Goal: Task Accomplishment & Management: Manage account settings

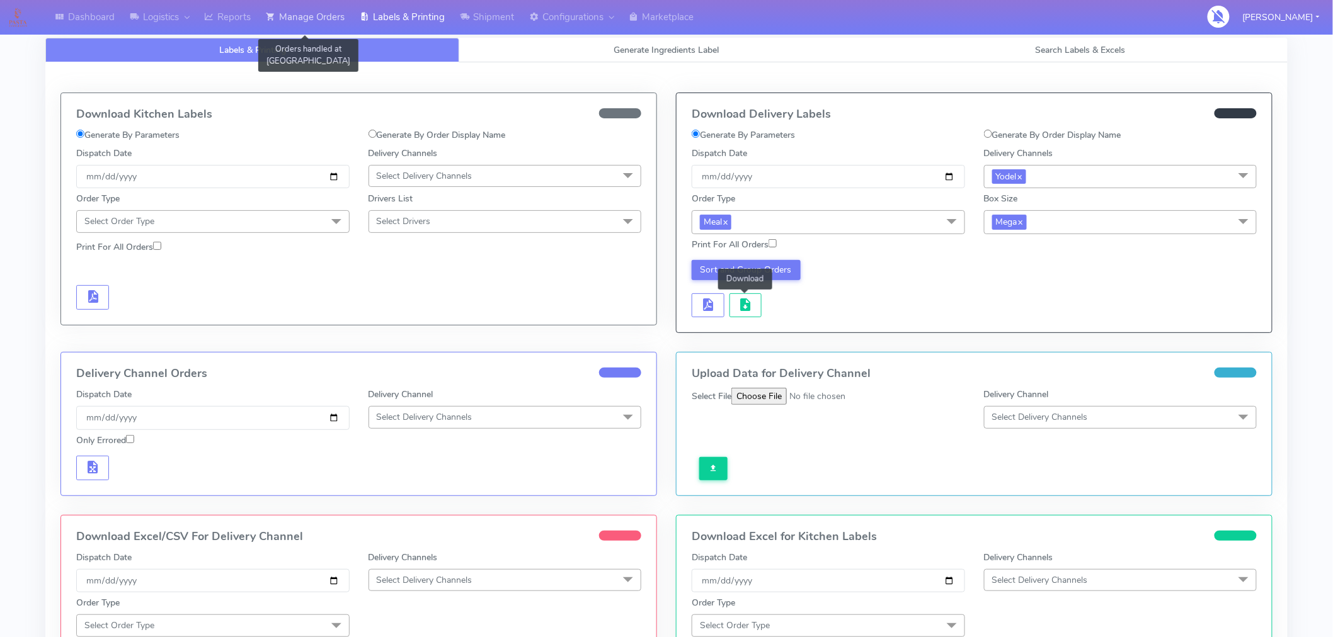
click at [316, 26] on link "Manage Orders" at bounding box center [305, 17] width 94 height 35
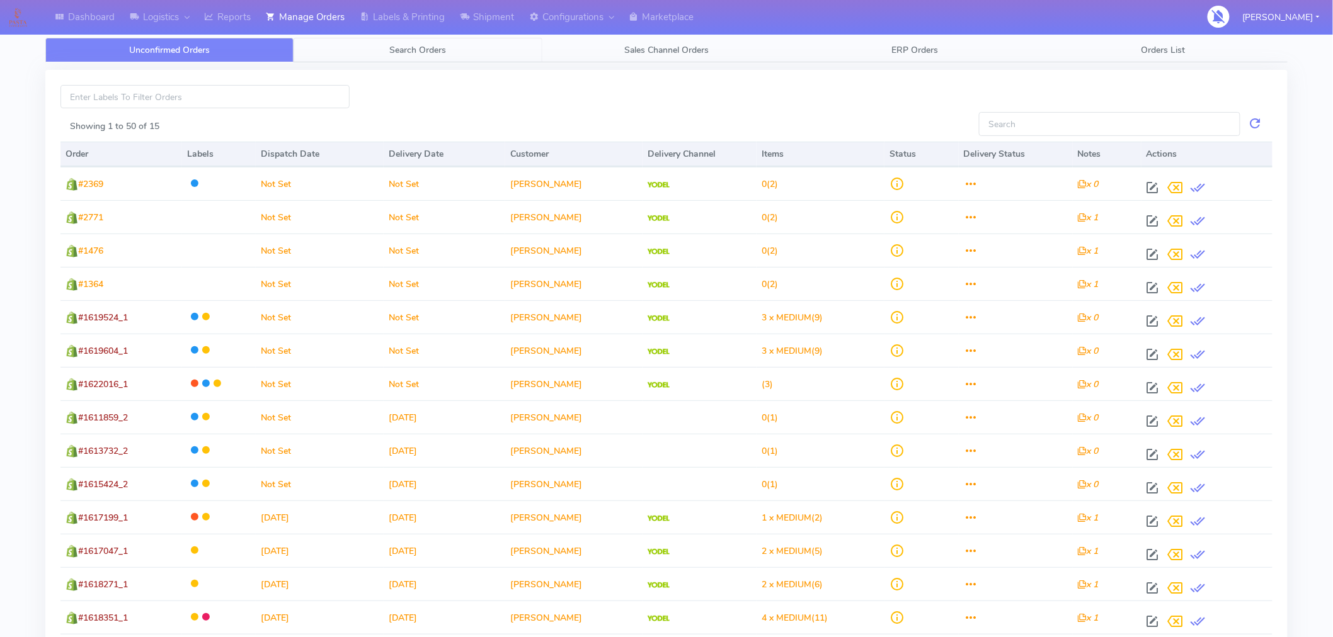
click at [436, 45] on span "Search Orders" at bounding box center [418, 50] width 57 height 12
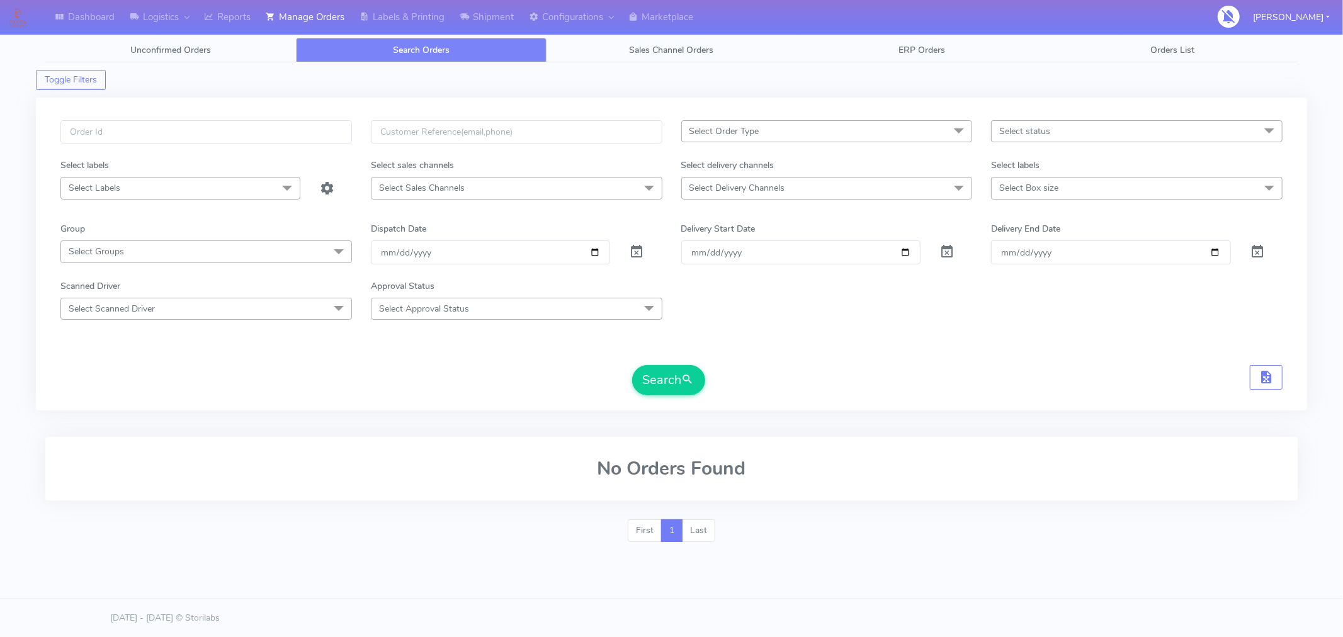
click at [1063, 134] on span "Select status" at bounding box center [1137, 131] width 292 height 22
click at [1034, 229] on li "Confirmed" at bounding box center [1137, 237] width 290 height 21
checkbox input "true"
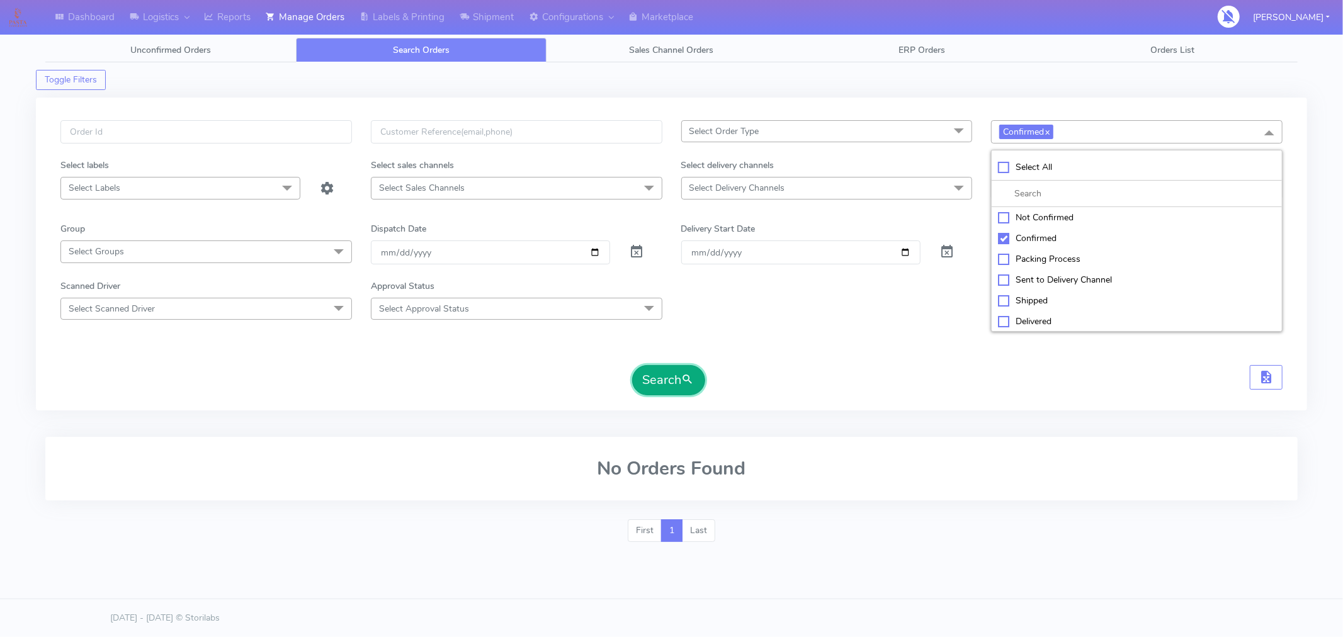
click at [695, 370] on button "Search" at bounding box center [668, 380] width 73 height 30
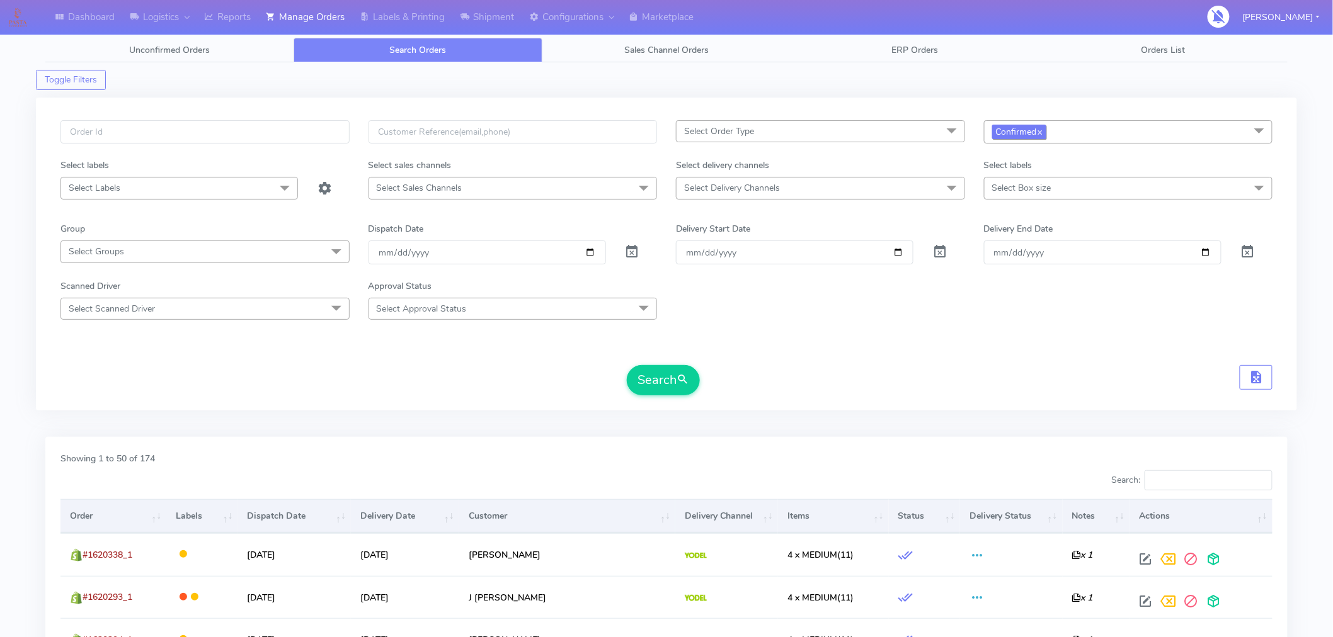
click at [1041, 134] on link "x" at bounding box center [1040, 131] width 6 height 13
click at [896, 179] on span "Select Delivery Channels" at bounding box center [820, 188] width 289 height 22
click at [718, 319] on div "Royal Mail" at bounding box center [820, 315] width 275 height 13
checkbox input "true"
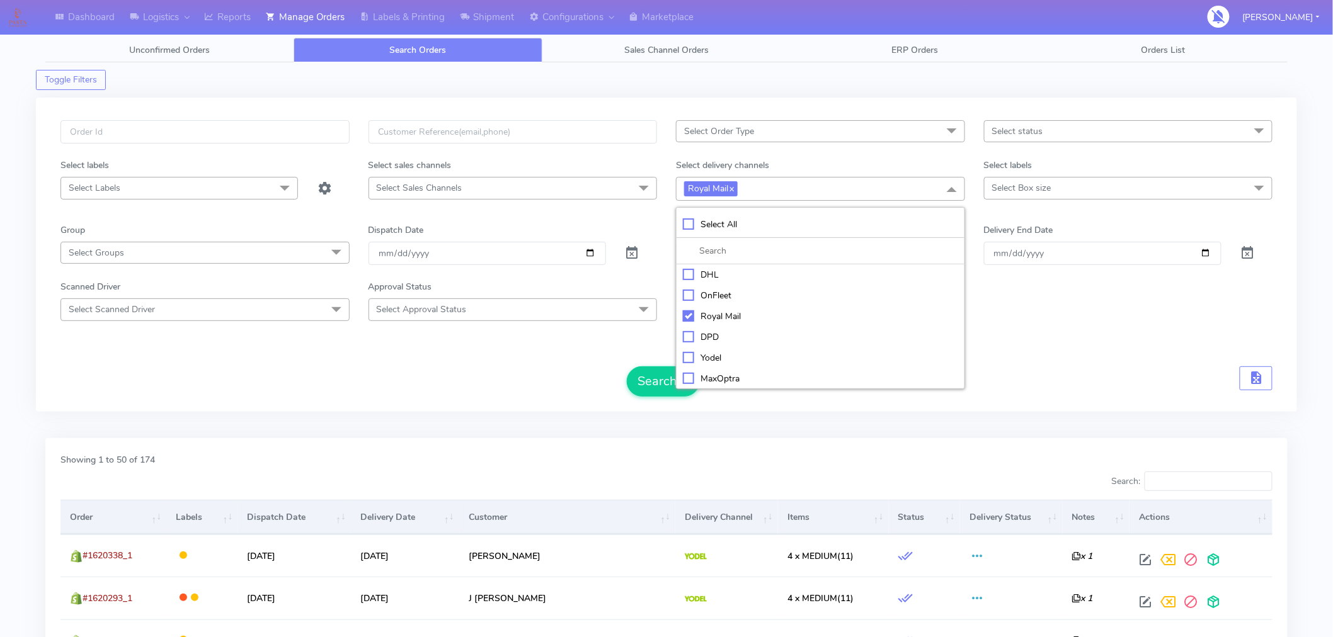
click at [1058, 370] on div "Search" at bounding box center [666, 382] width 1212 height 30
click at [668, 384] on button "Search" at bounding box center [663, 382] width 73 height 30
click at [588, 254] on input "[DATE]" at bounding box center [486, 253] width 237 height 23
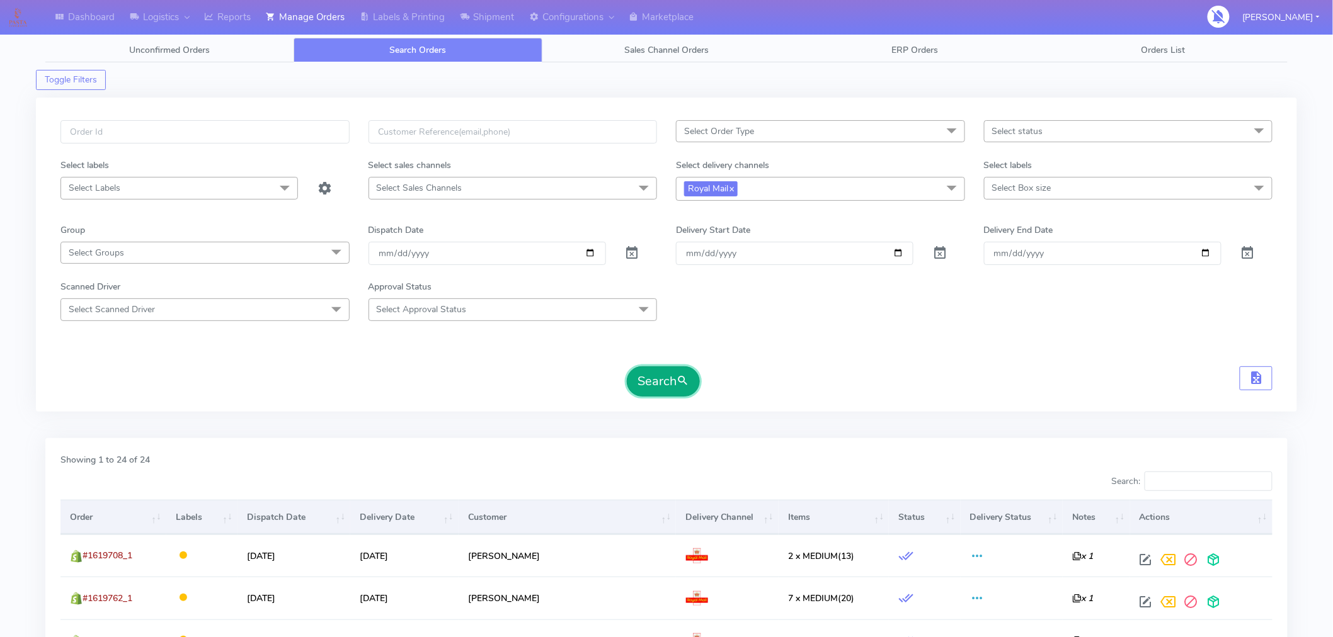
click at [653, 389] on button "Search" at bounding box center [663, 382] width 73 height 30
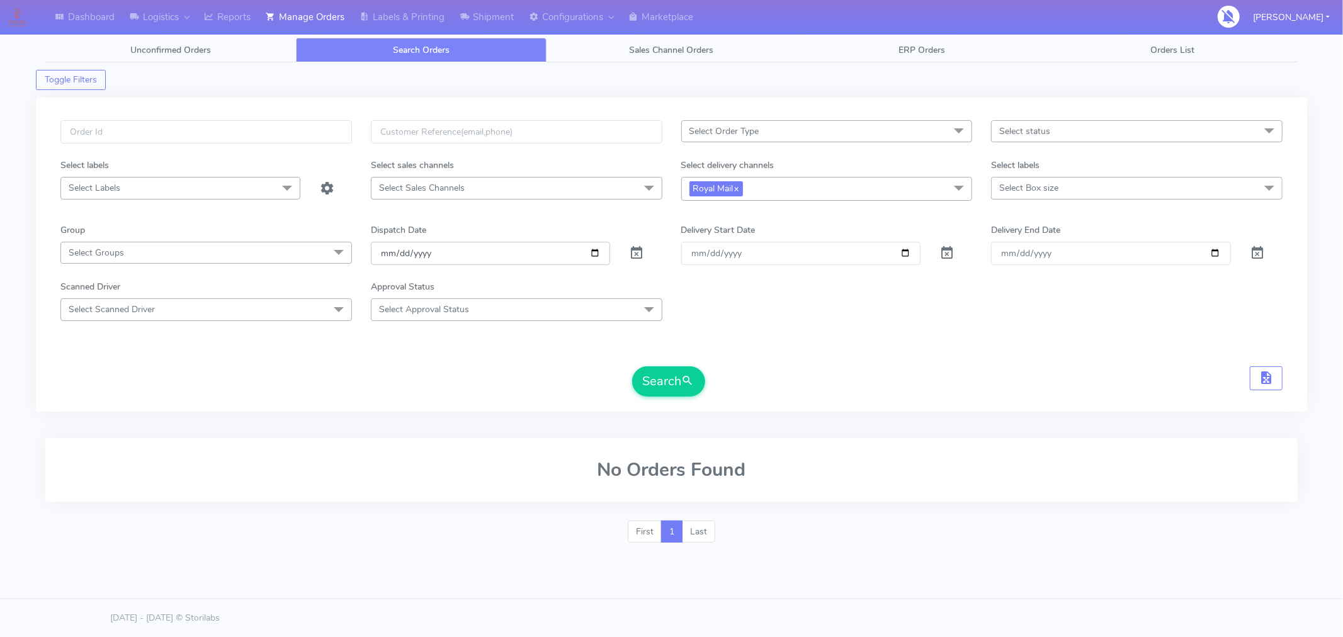
click at [596, 257] on input "[DATE]" at bounding box center [491, 253] width 240 height 23
type input "[DATE]"
click at [657, 381] on button "Search" at bounding box center [668, 382] width 73 height 30
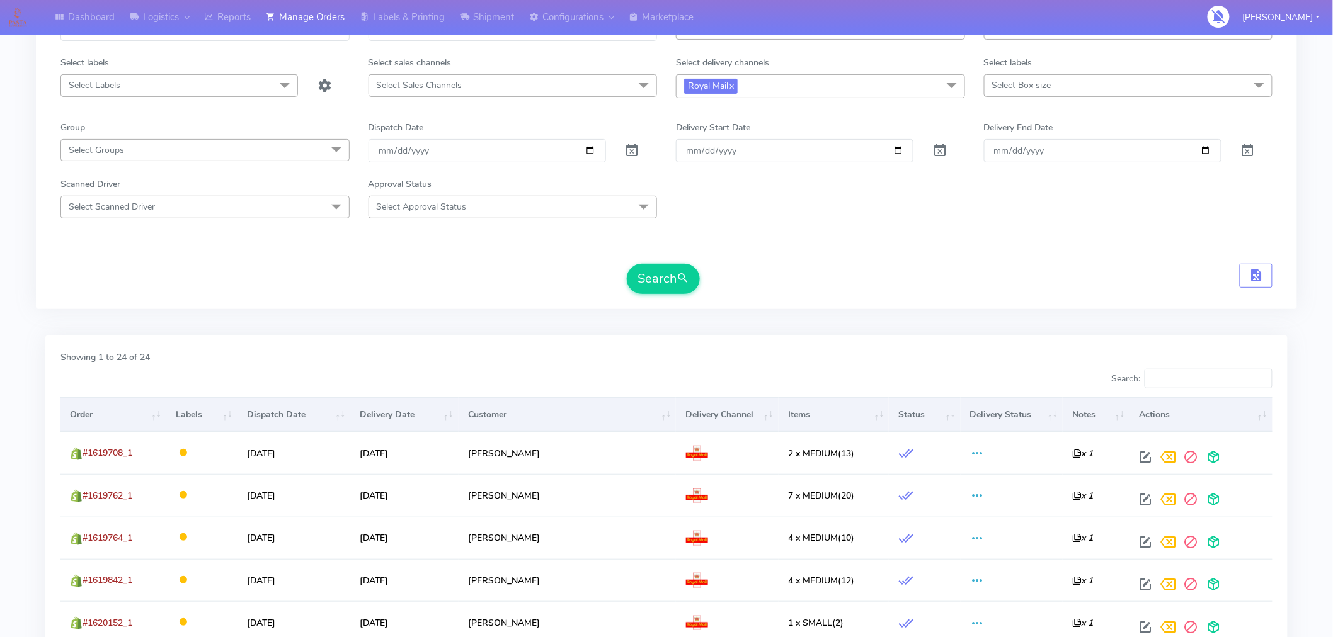
scroll to position [28, 0]
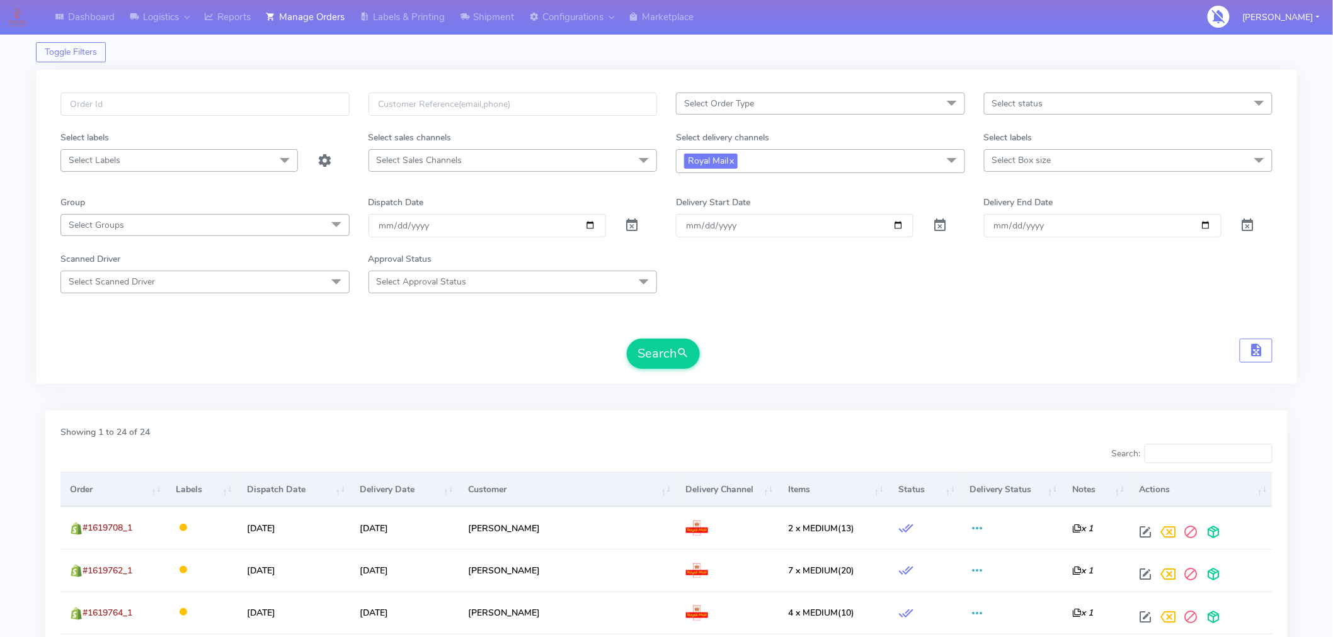
click at [1078, 103] on span "Select status" at bounding box center [1128, 104] width 289 height 22
click at [1032, 242] on li "Sent to Delivery Channel" at bounding box center [1128, 251] width 288 height 21
checkbox input "true"
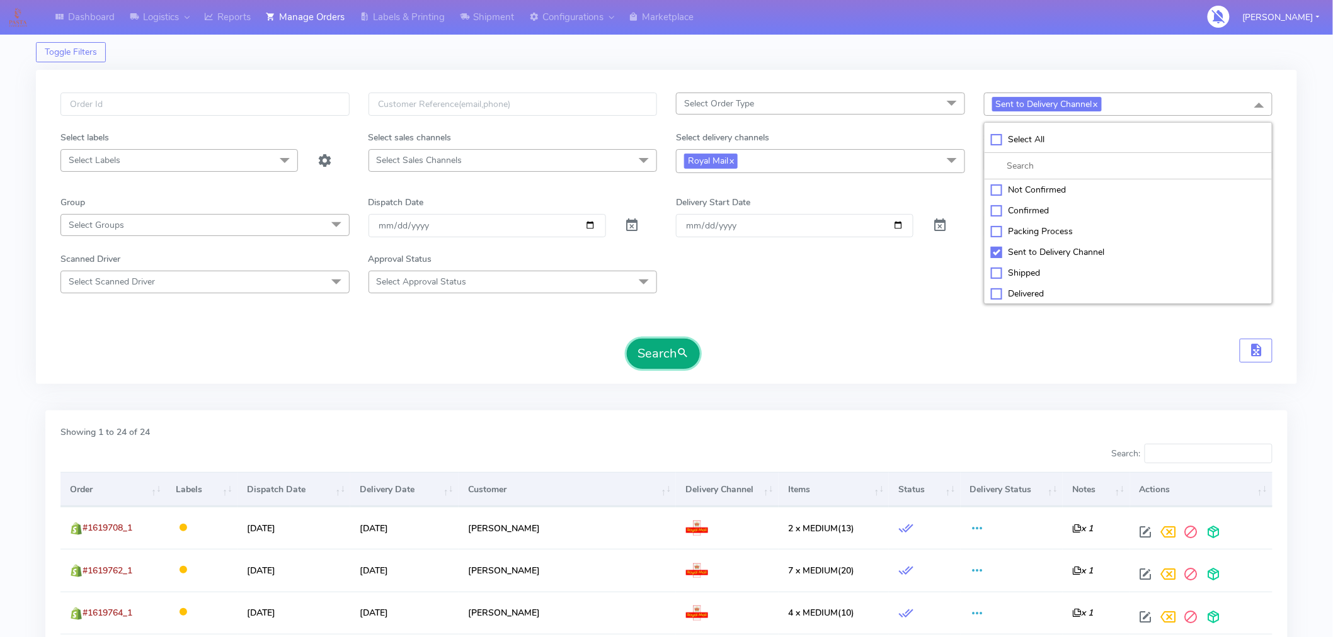
click at [684, 363] on button "Search" at bounding box center [663, 354] width 73 height 30
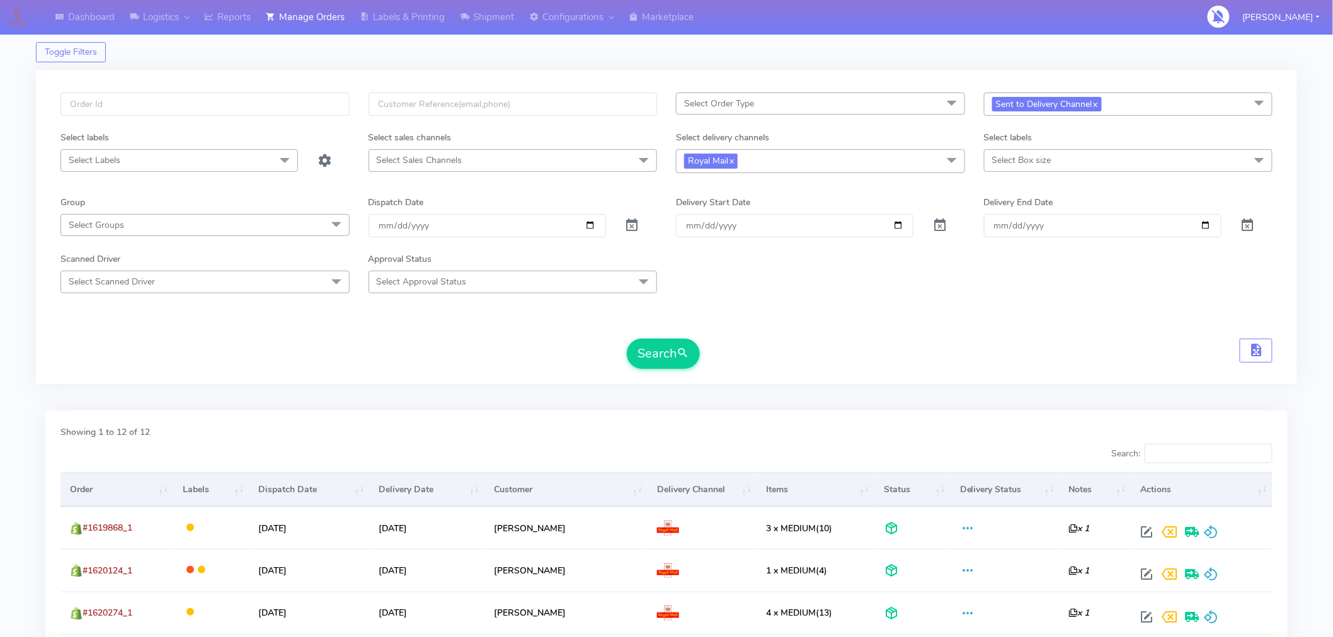
click at [1137, 108] on span "Sent to Delivery Channel x" at bounding box center [1128, 104] width 289 height 23
click at [1044, 212] on div "Confirmed" at bounding box center [1128, 210] width 275 height 13
checkbox input "true"
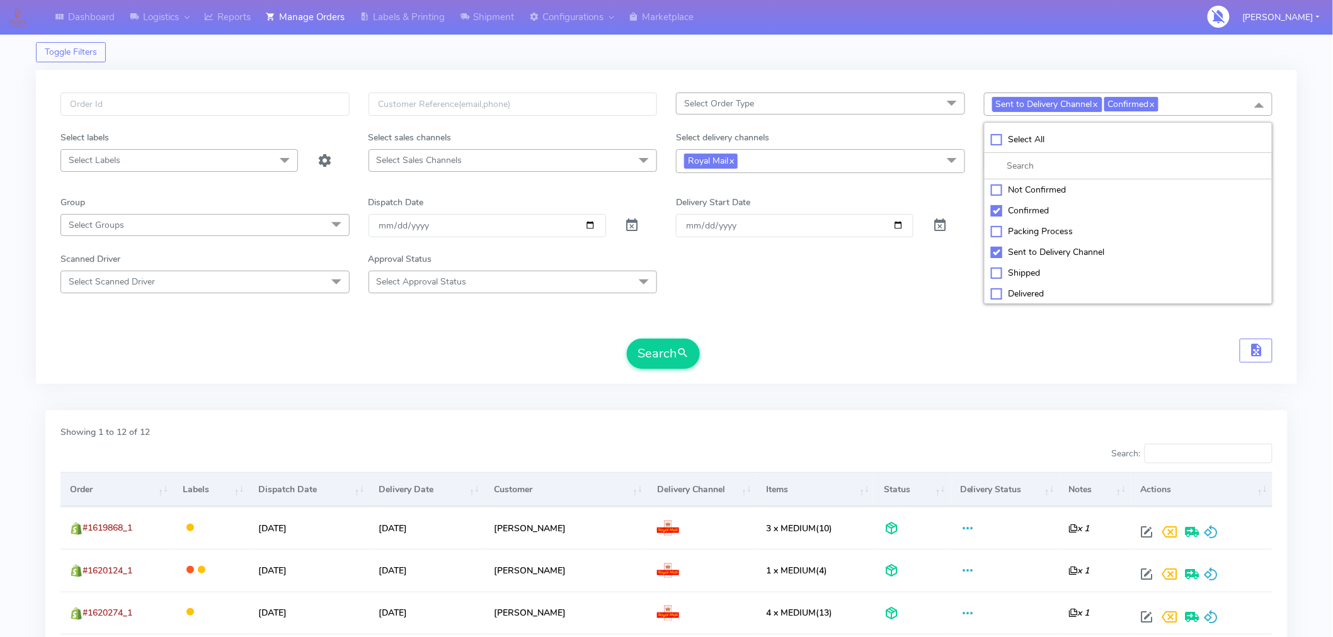
click at [1101, 104] on span "Sent to Delivery Channel x" at bounding box center [1047, 104] width 110 height 14
click at [1098, 106] on link "x" at bounding box center [1095, 103] width 6 height 13
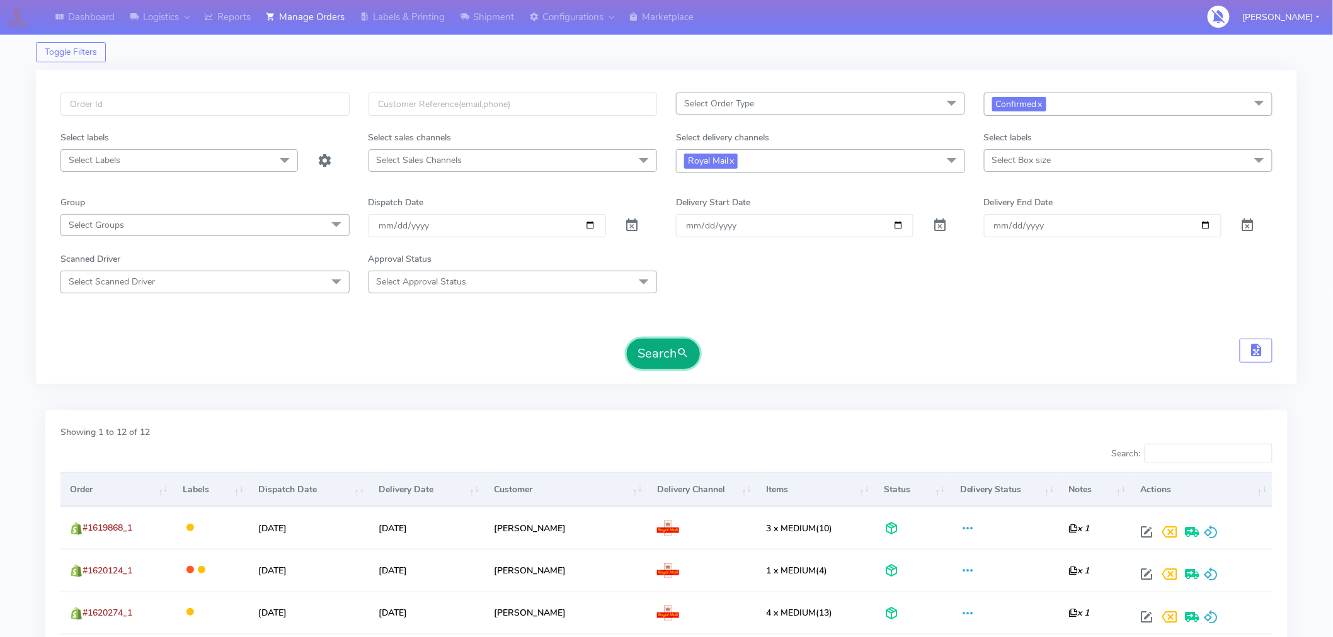
click at [675, 345] on button "Search" at bounding box center [663, 354] width 73 height 30
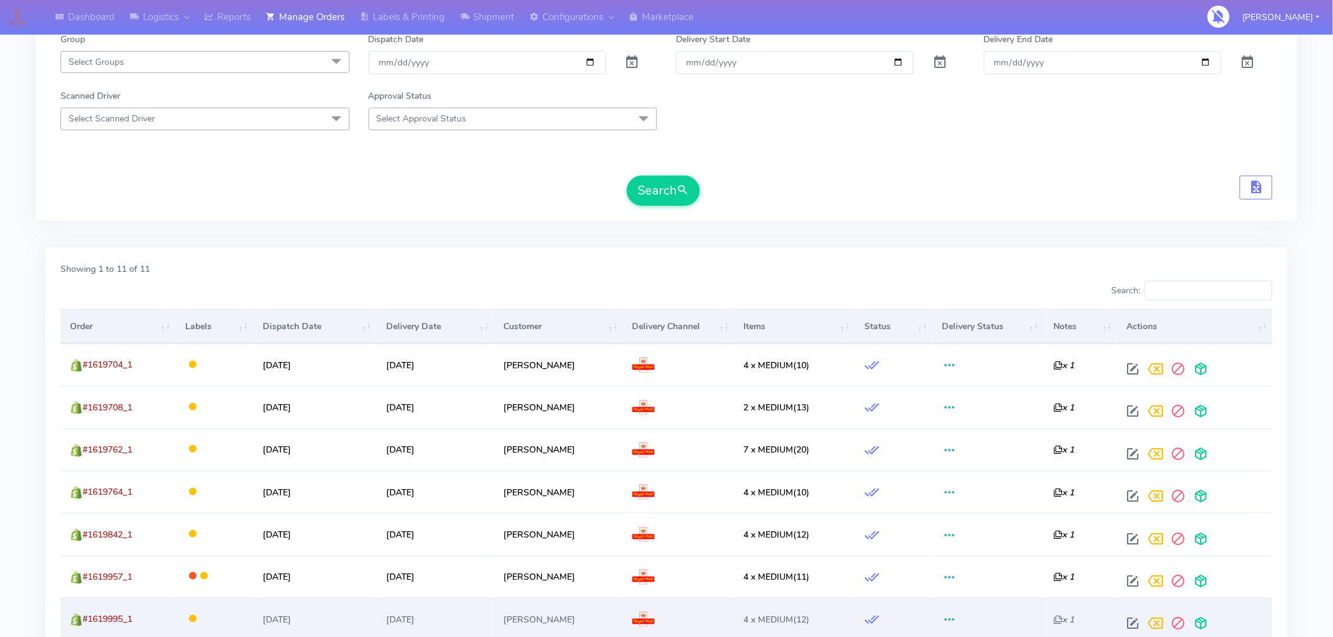
scroll to position [64, 0]
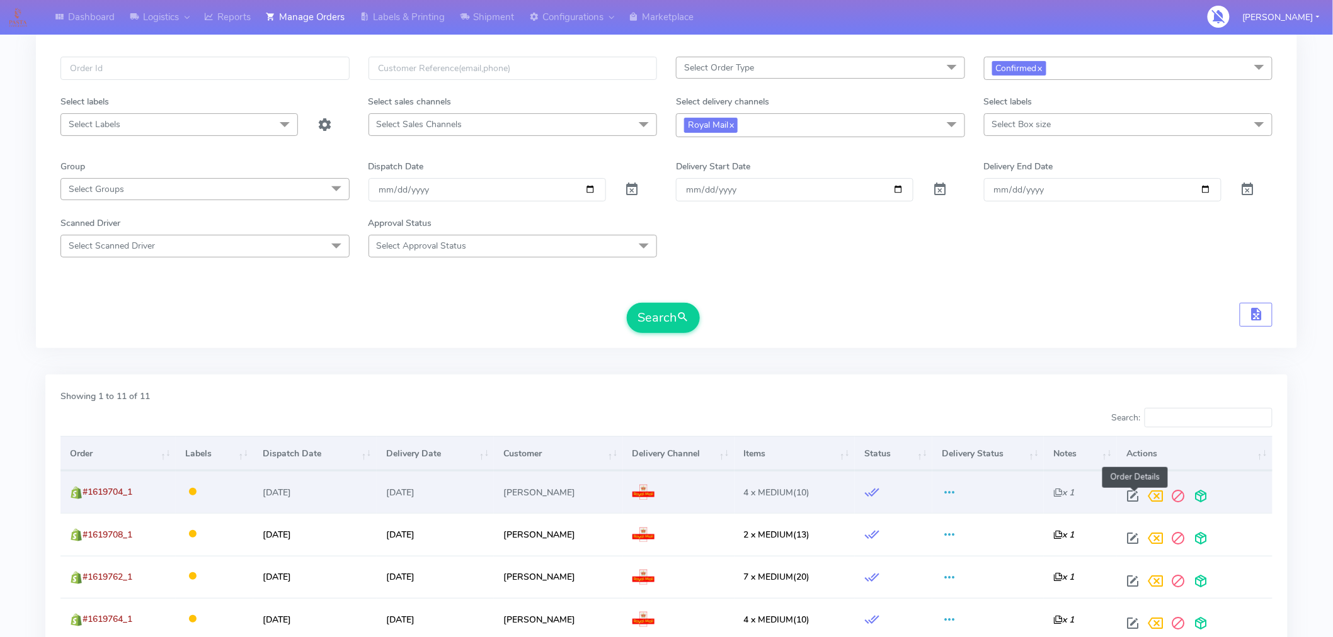
click at [1134, 499] on span at bounding box center [1133, 499] width 23 height 12
select select "3"
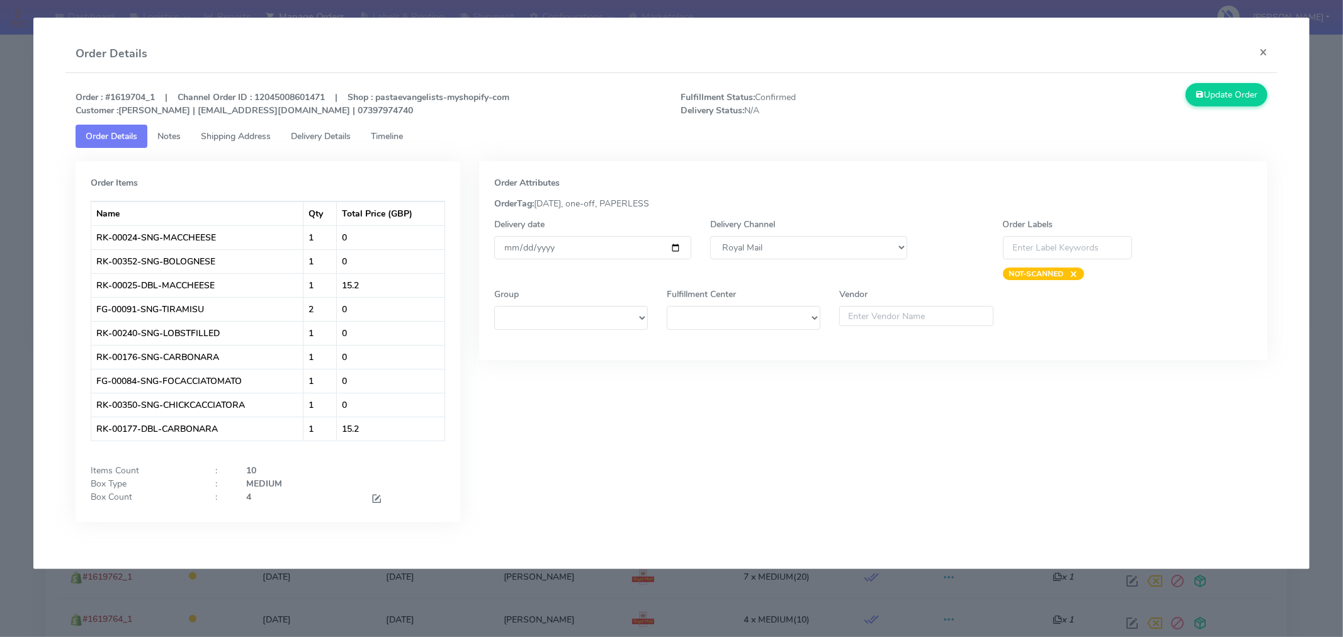
click at [386, 125] on link "Timeline" at bounding box center [387, 136] width 52 height 23
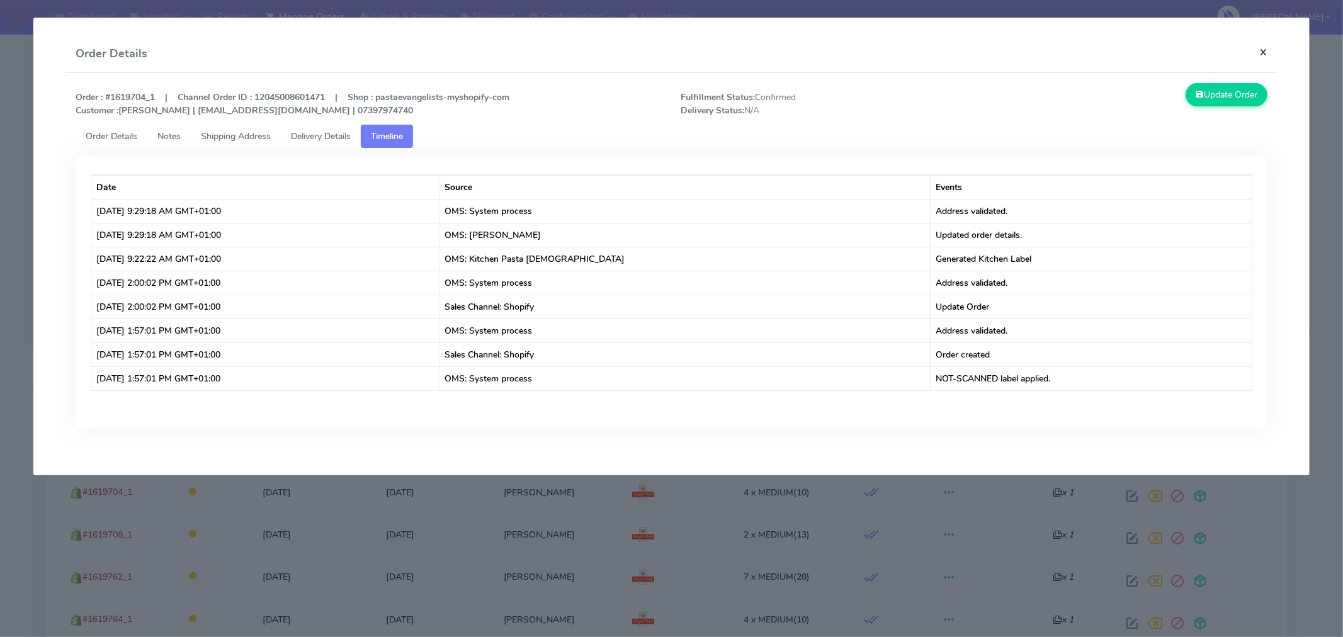
click at [1270, 47] on button "×" at bounding box center [1264, 51] width 28 height 33
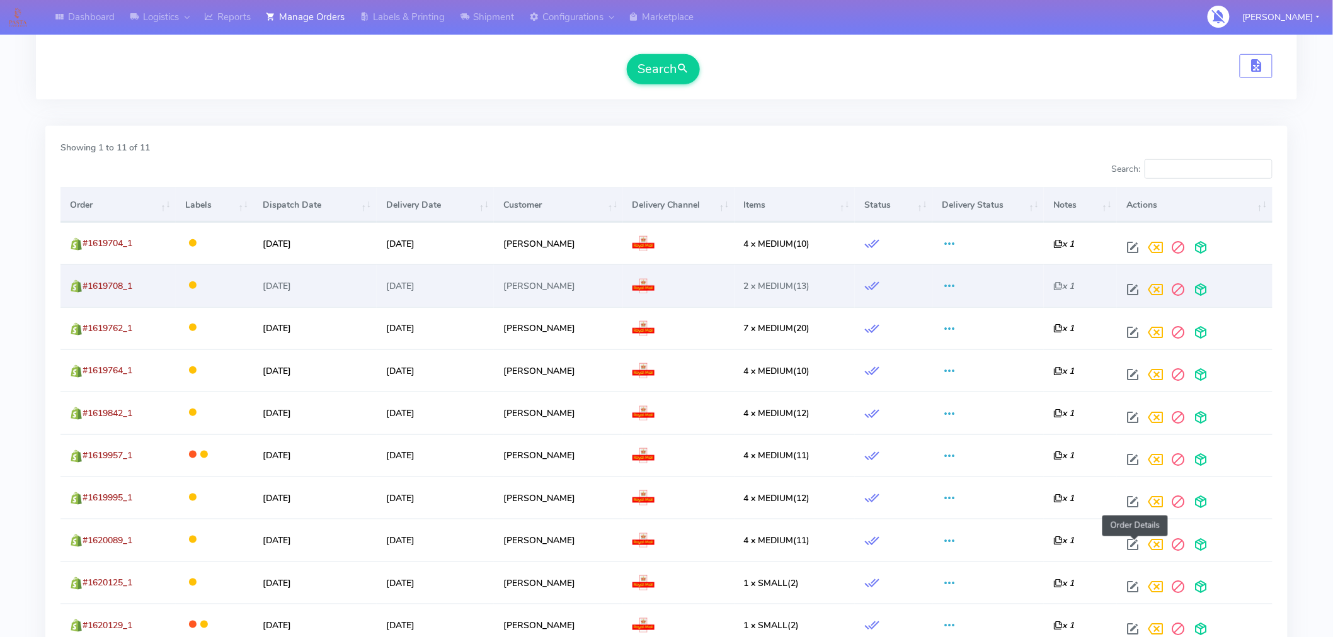
scroll to position [447, 0]
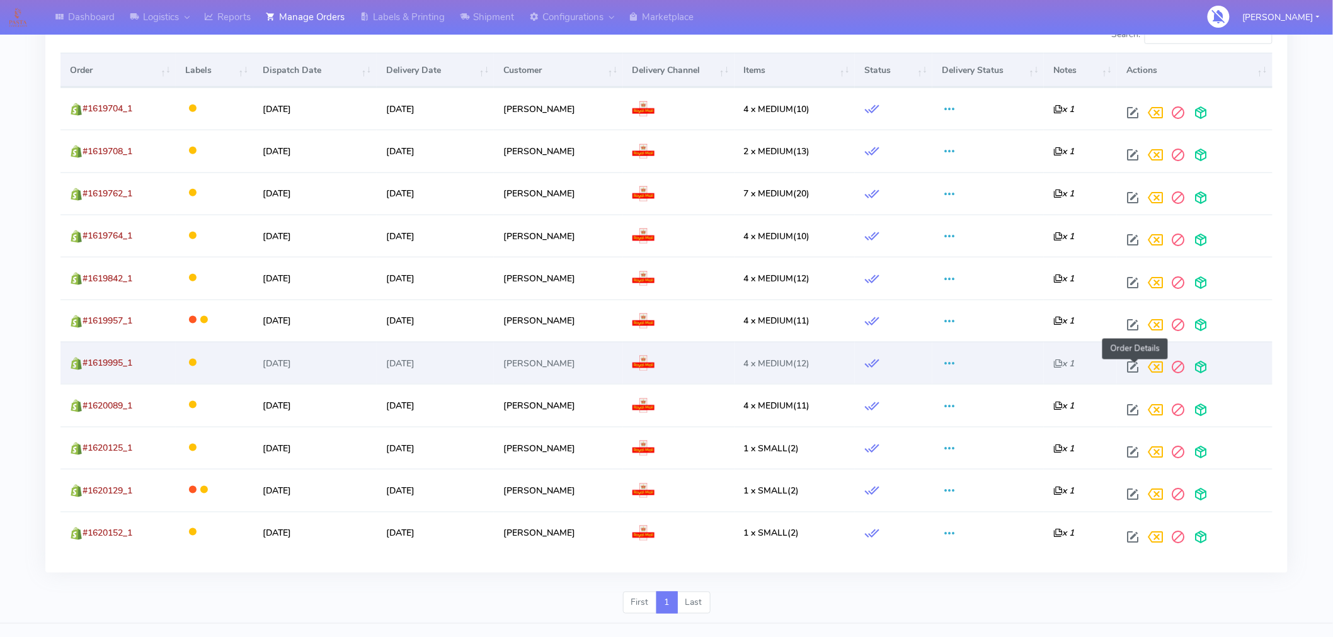
click at [1139, 364] on span at bounding box center [1133, 370] width 23 height 12
select select "3"
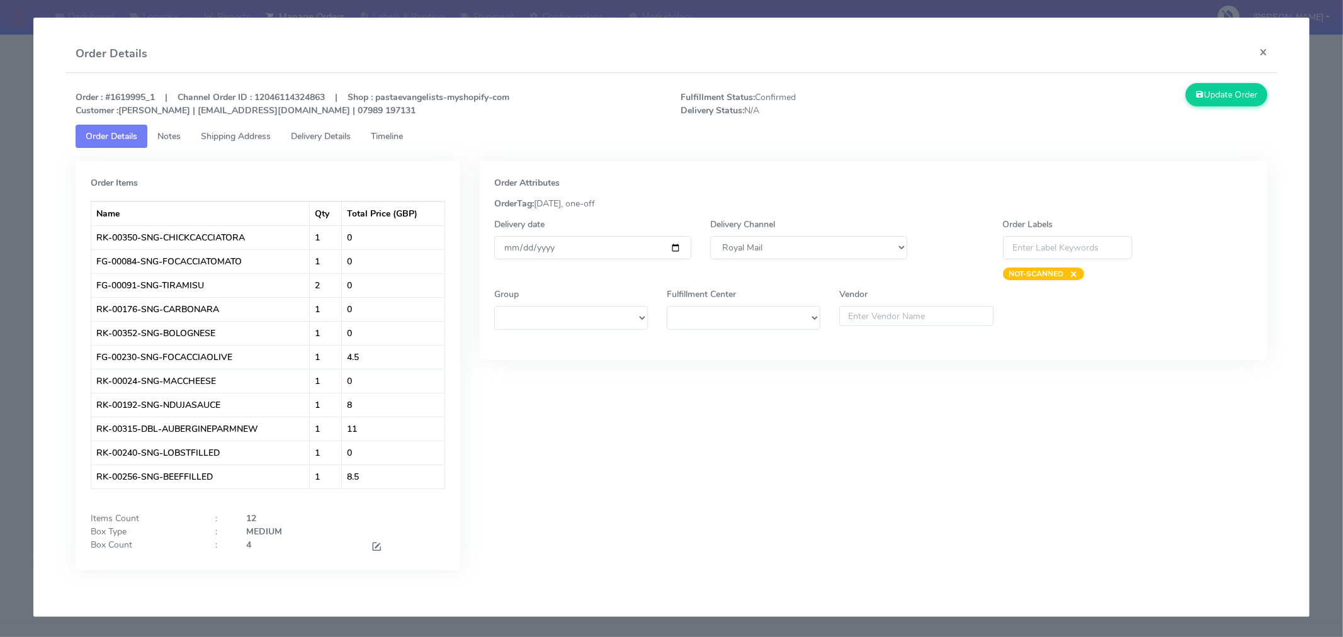
click at [391, 137] on span "Timeline" at bounding box center [387, 136] width 32 height 12
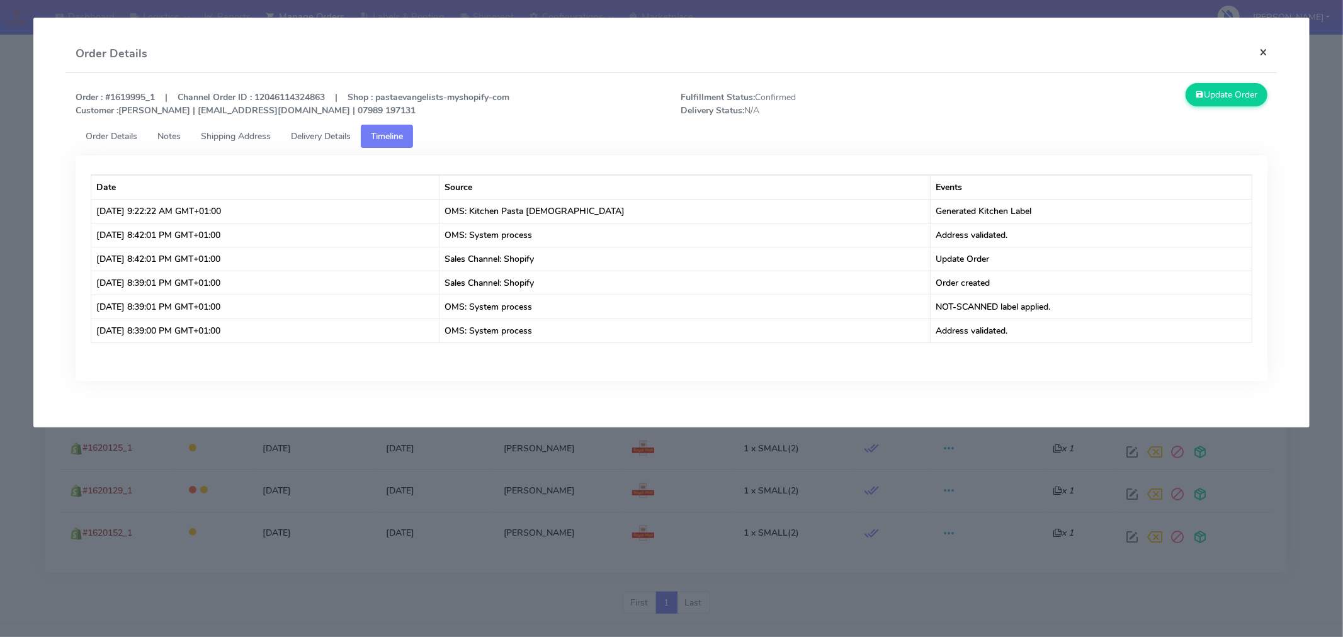
click at [1260, 54] on button "×" at bounding box center [1264, 51] width 28 height 33
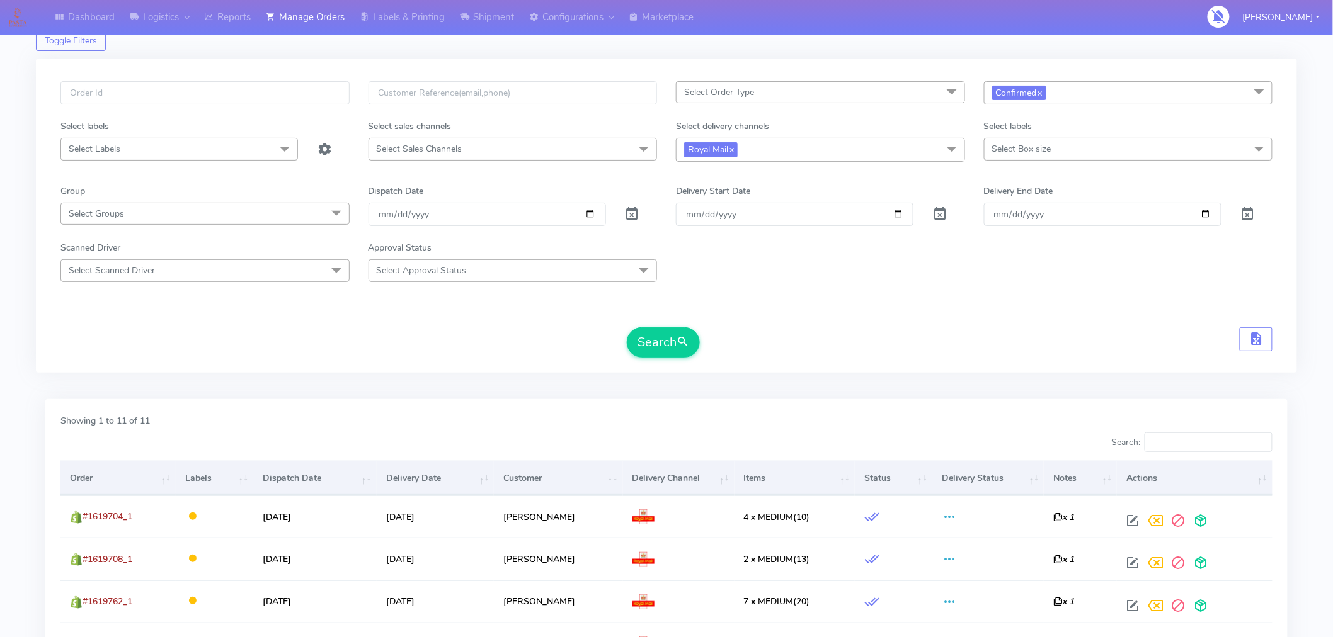
scroll to position [0, 0]
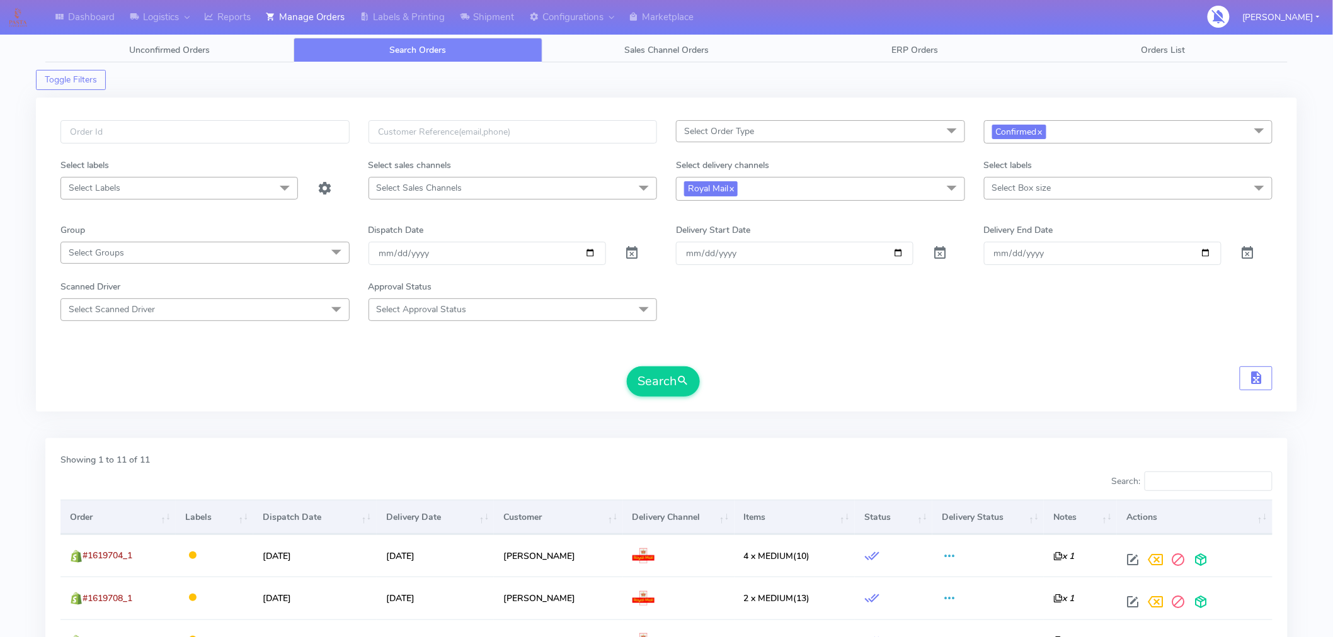
click at [791, 191] on span "Royal Mail x" at bounding box center [820, 188] width 289 height 23
click at [709, 359] on div "Yodel" at bounding box center [820, 357] width 275 height 13
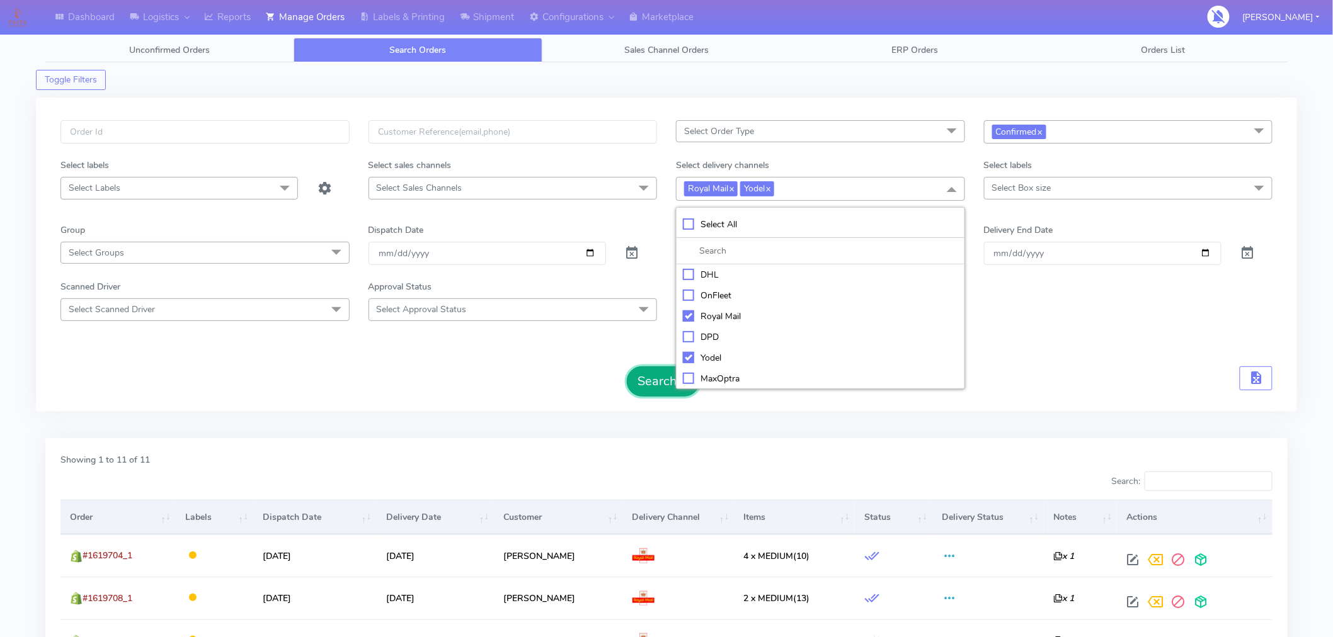
click at [642, 385] on button "Search" at bounding box center [663, 382] width 73 height 30
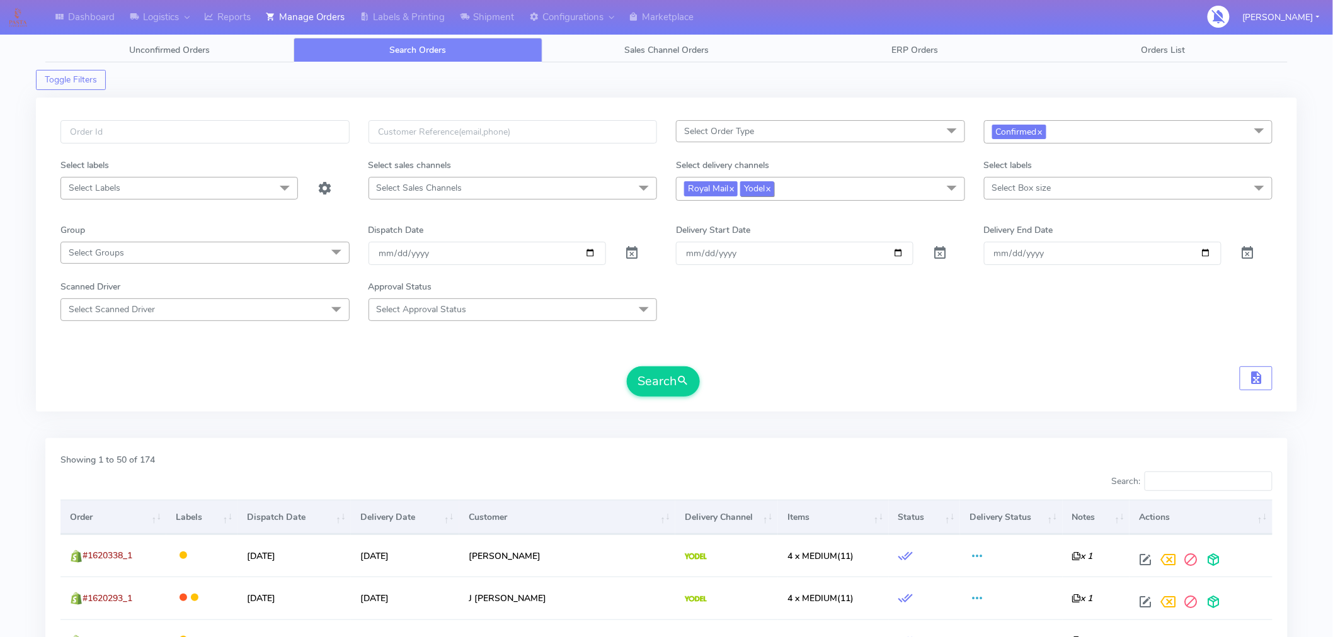
click at [770, 191] on link "x" at bounding box center [768, 187] width 6 height 13
click at [760, 191] on span "Royal Mail x" at bounding box center [820, 188] width 289 height 23
click at [717, 353] on div "Yodel" at bounding box center [820, 357] width 275 height 13
checkbox input "true"
click at [773, 132] on span "Select Order Type" at bounding box center [820, 131] width 289 height 22
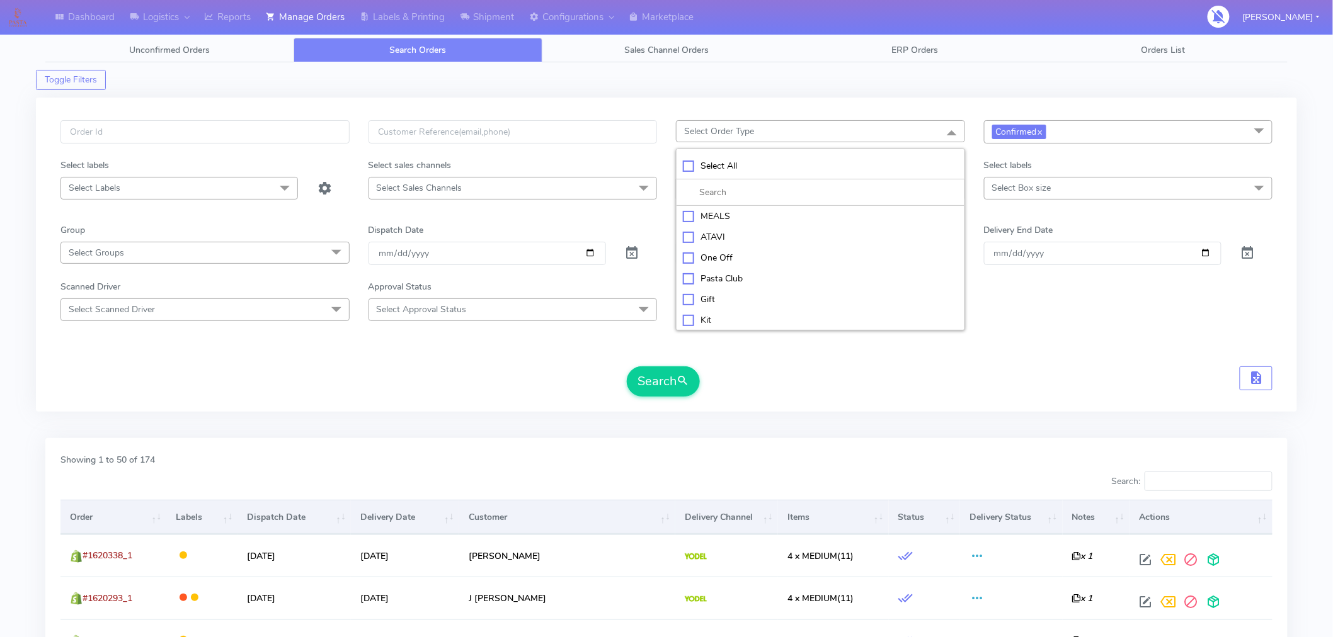
click at [719, 217] on div "MEALS" at bounding box center [820, 216] width 275 height 13
checkbox input "true"
click at [659, 386] on button "Search" at bounding box center [663, 382] width 73 height 30
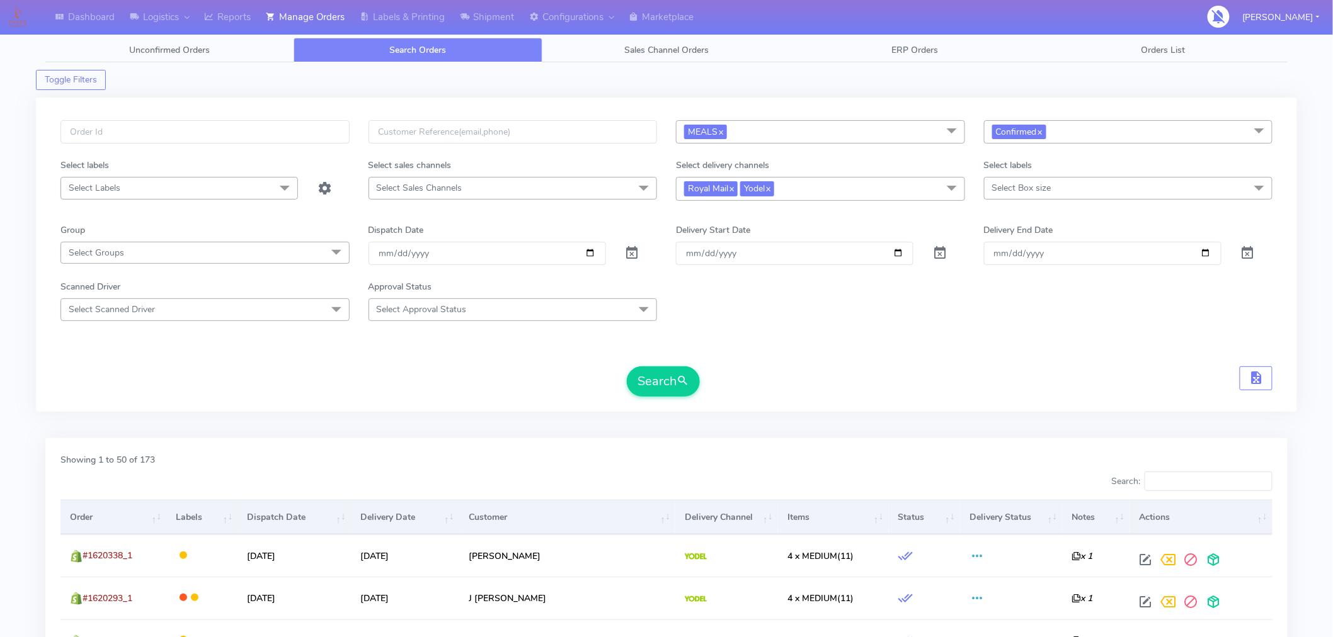
click at [91, 524] on th "Order" at bounding box center [113, 517] width 106 height 34
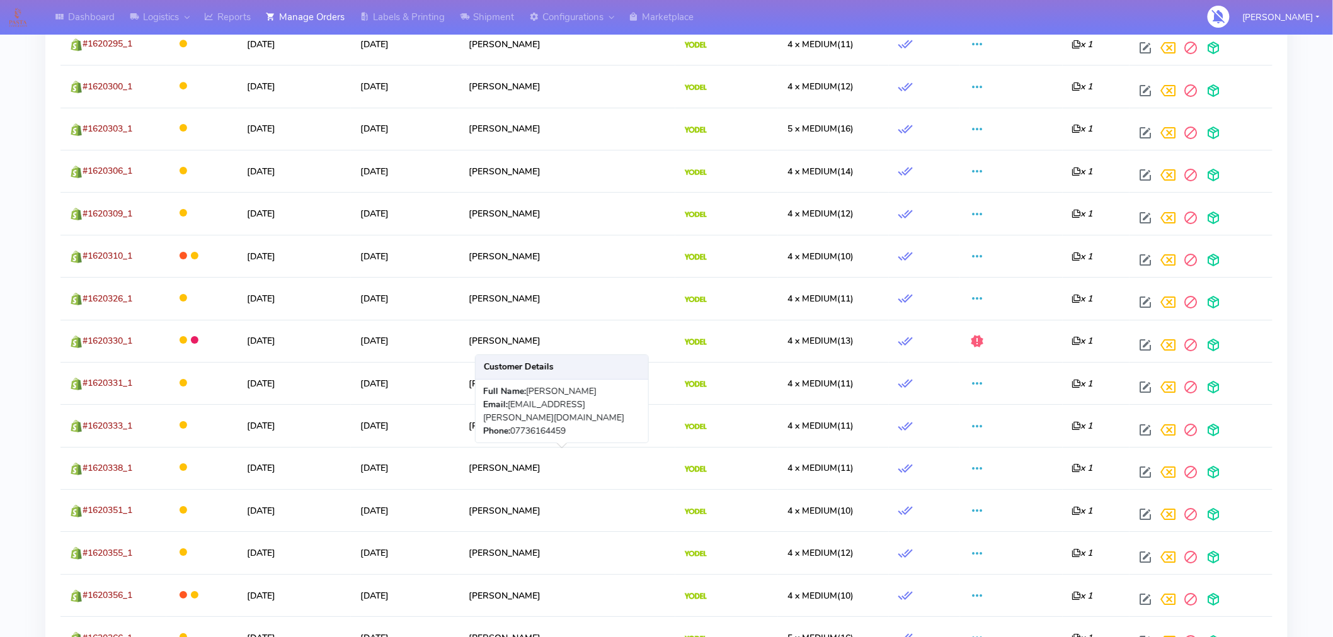
scroll to position [1657, 0]
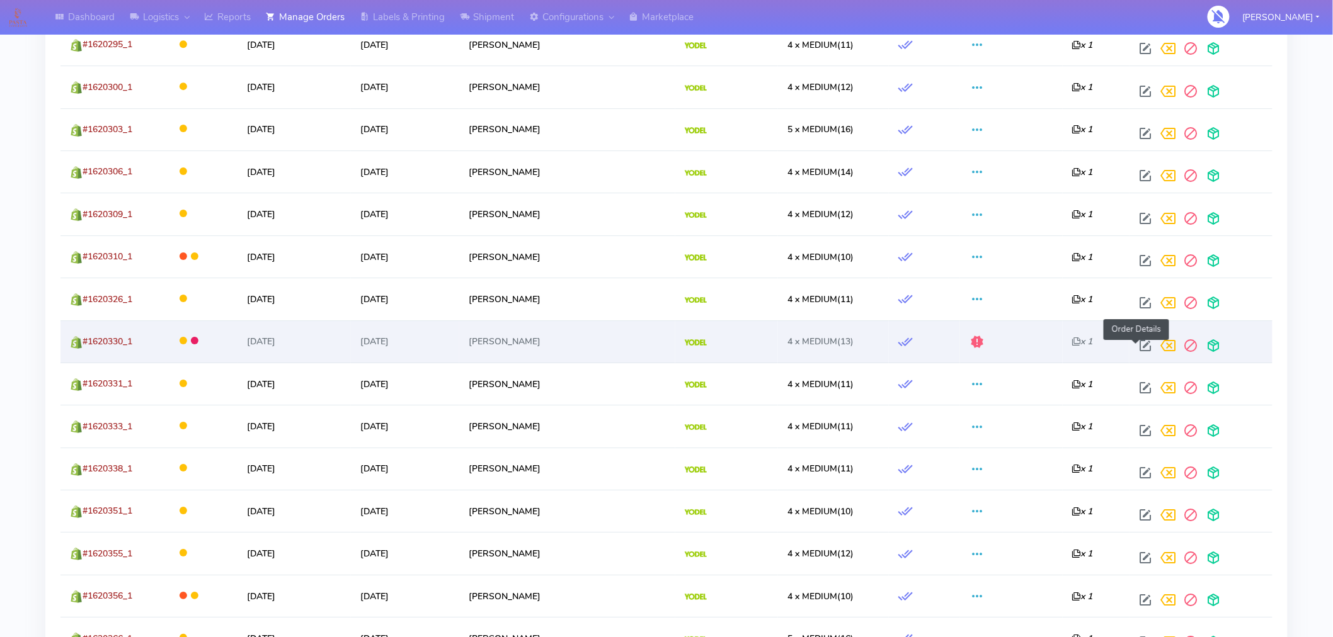
click at [1134, 351] on span at bounding box center [1145, 349] width 23 height 12
select select "5"
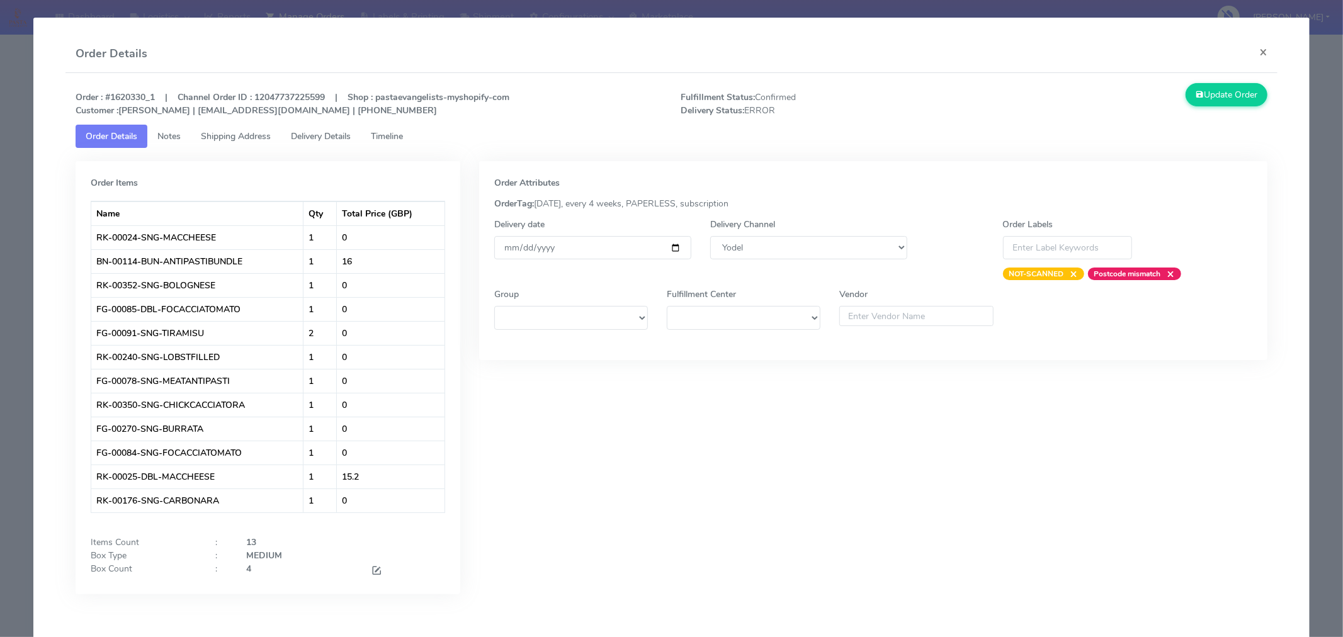
click at [395, 132] on span "Timeline" at bounding box center [387, 136] width 32 height 12
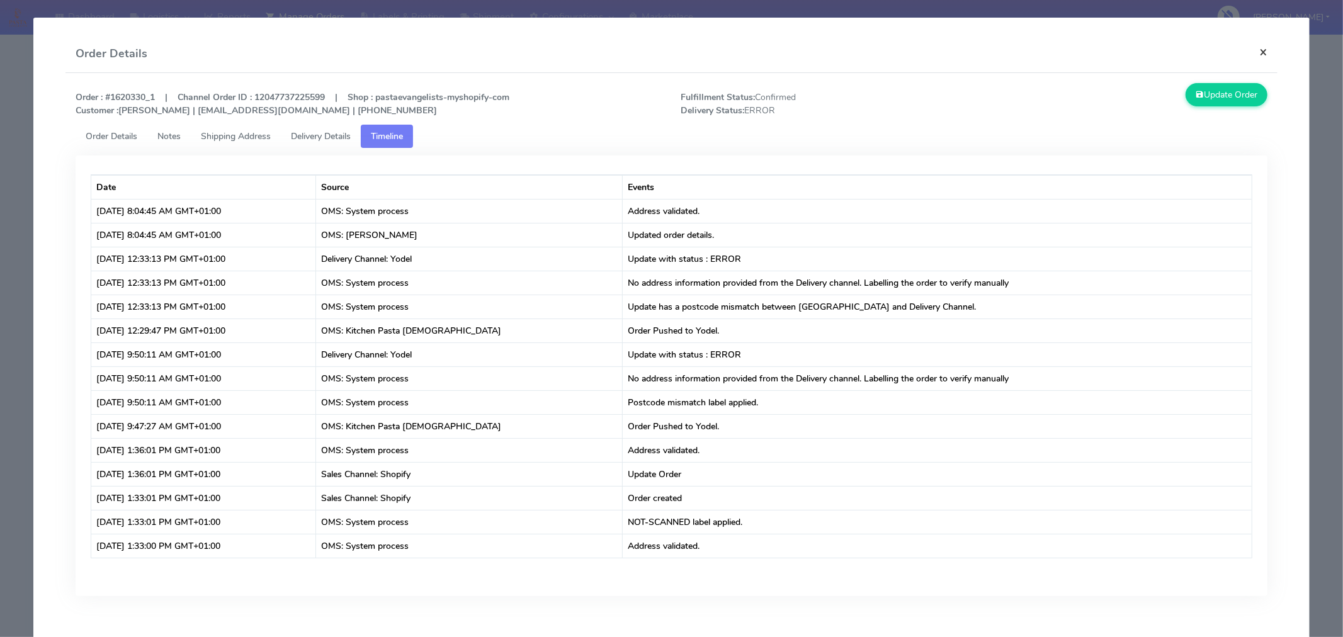
click at [1250, 51] on button "×" at bounding box center [1264, 51] width 28 height 33
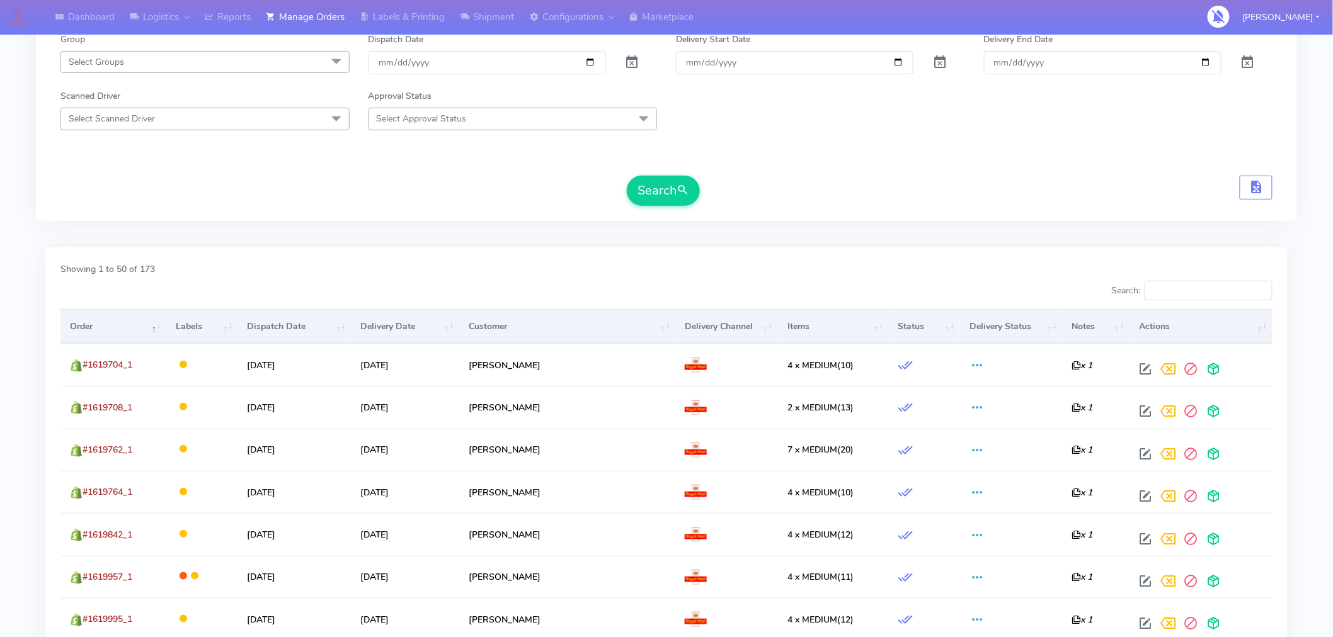
scroll to position [171, 0]
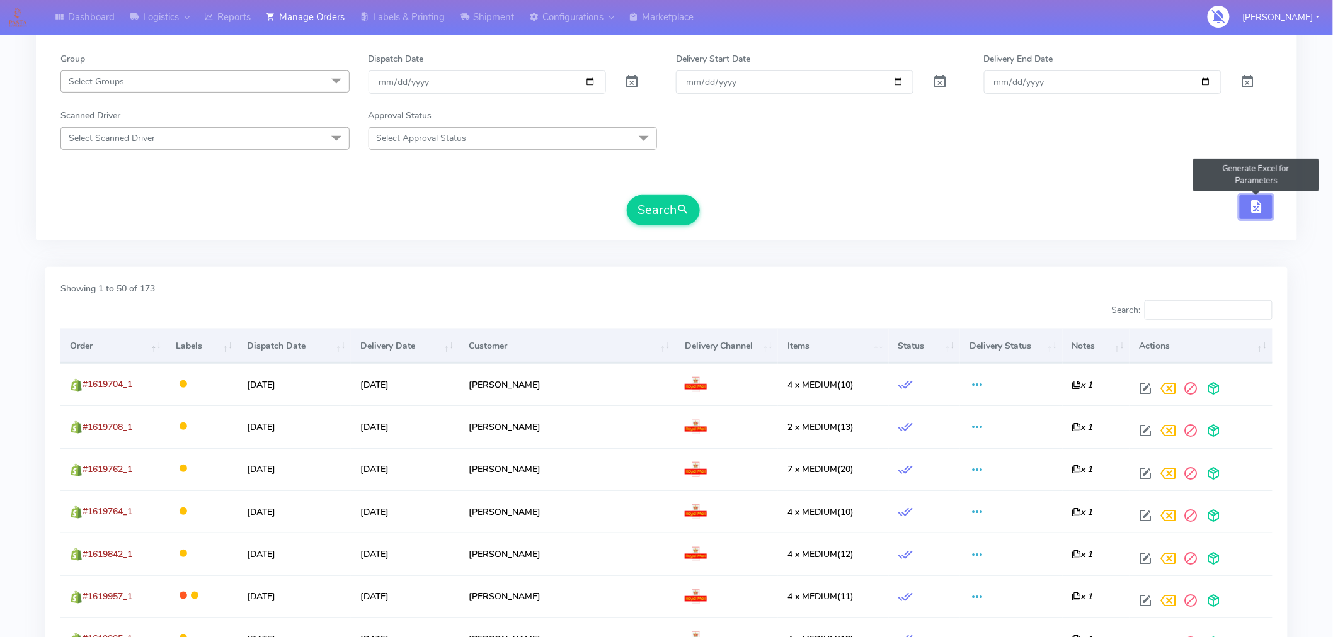
click at [1254, 215] on span "button" at bounding box center [1255, 209] width 15 height 12
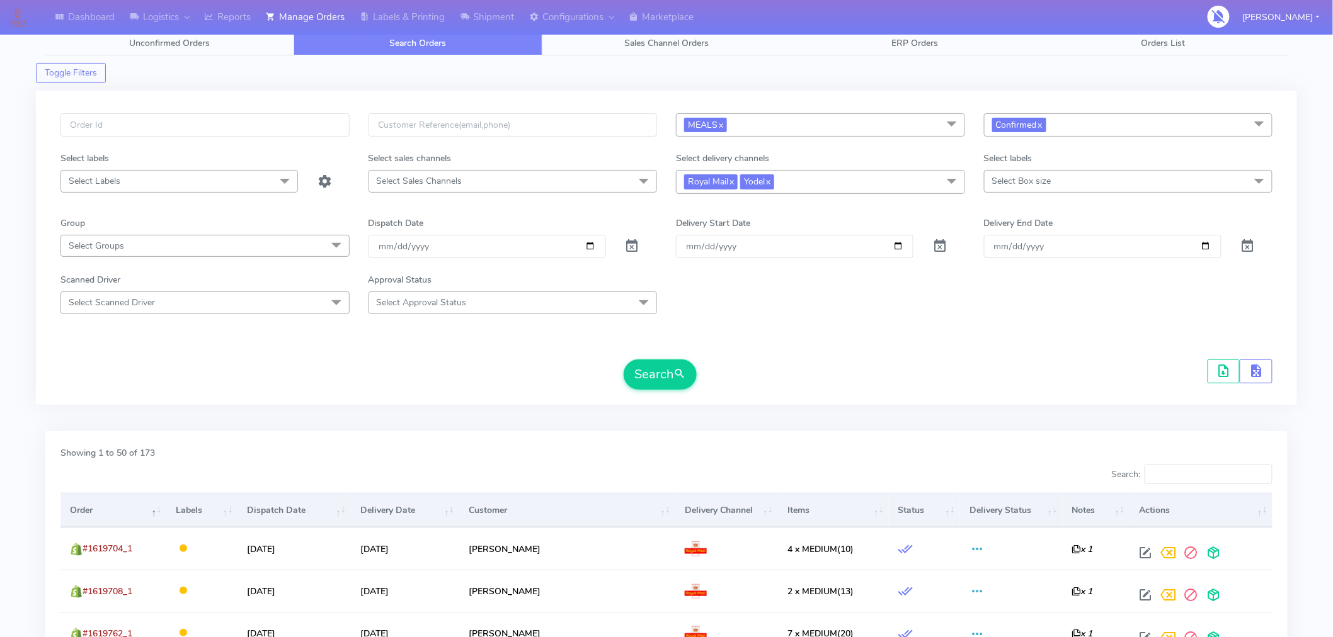
scroll to position [6, 0]
click at [1221, 370] on span "button" at bounding box center [1223, 374] width 15 height 12
